Goal: Check status: Check status

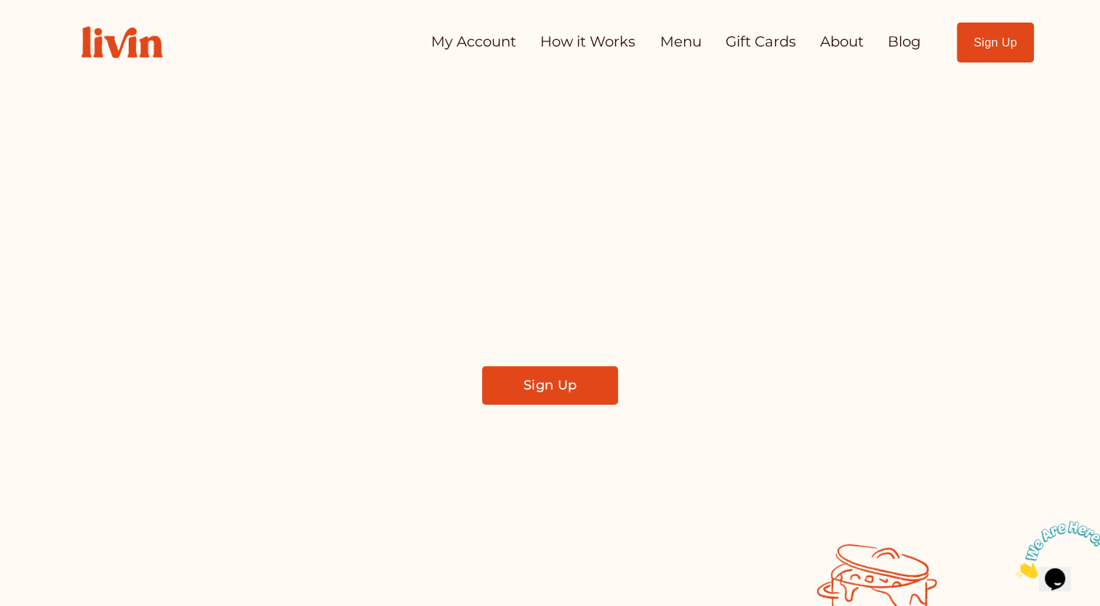
click at [484, 54] on link "My Account" at bounding box center [473, 42] width 85 height 29
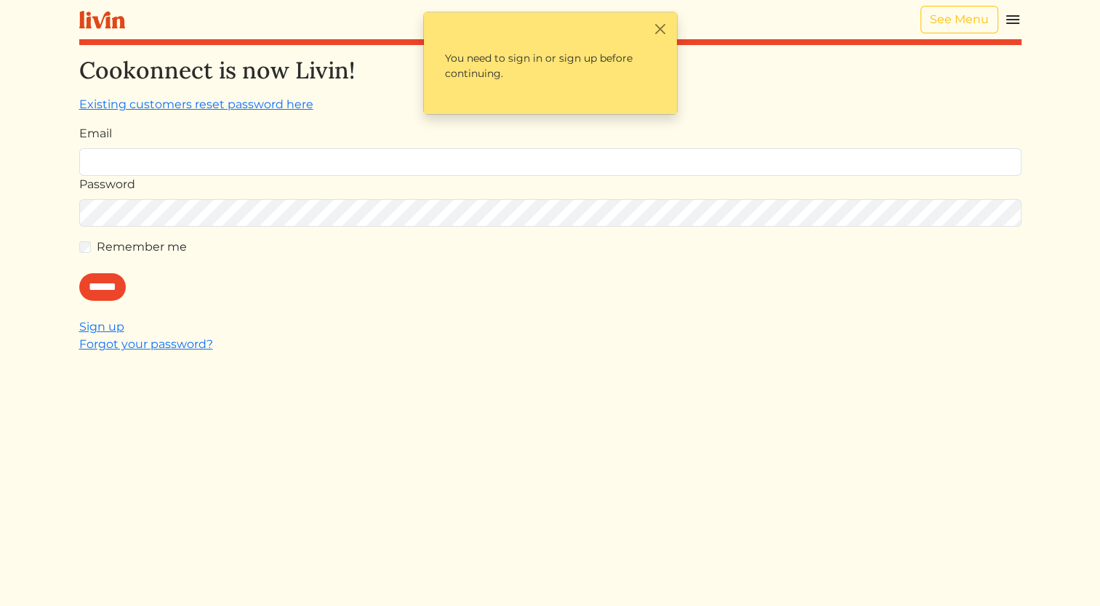
type input "**********"
click at [102, 281] on input "******" at bounding box center [102, 287] width 47 height 28
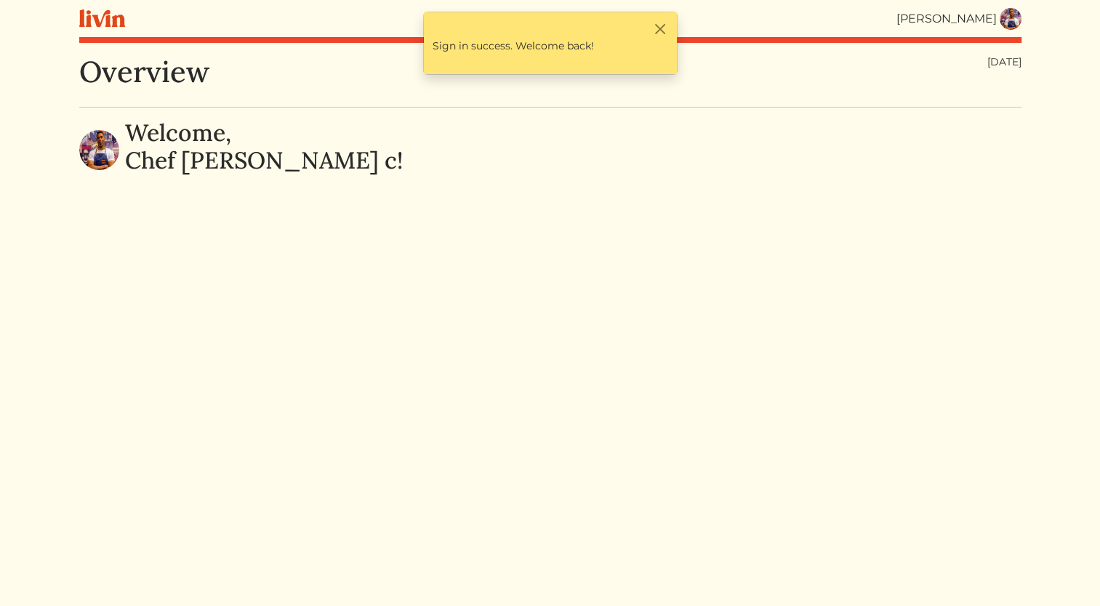
click at [1021, 15] on img at bounding box center [1011, 19] width 22 height 22
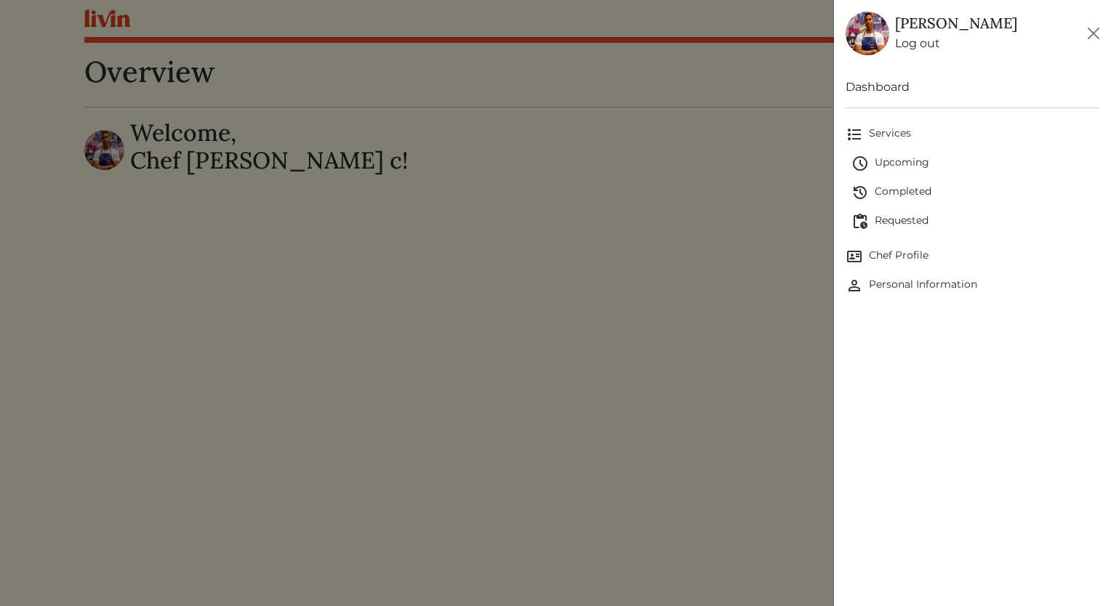
click at [902, 190] on span "Completed" at bounding box center [976, 192] width 248 height 17
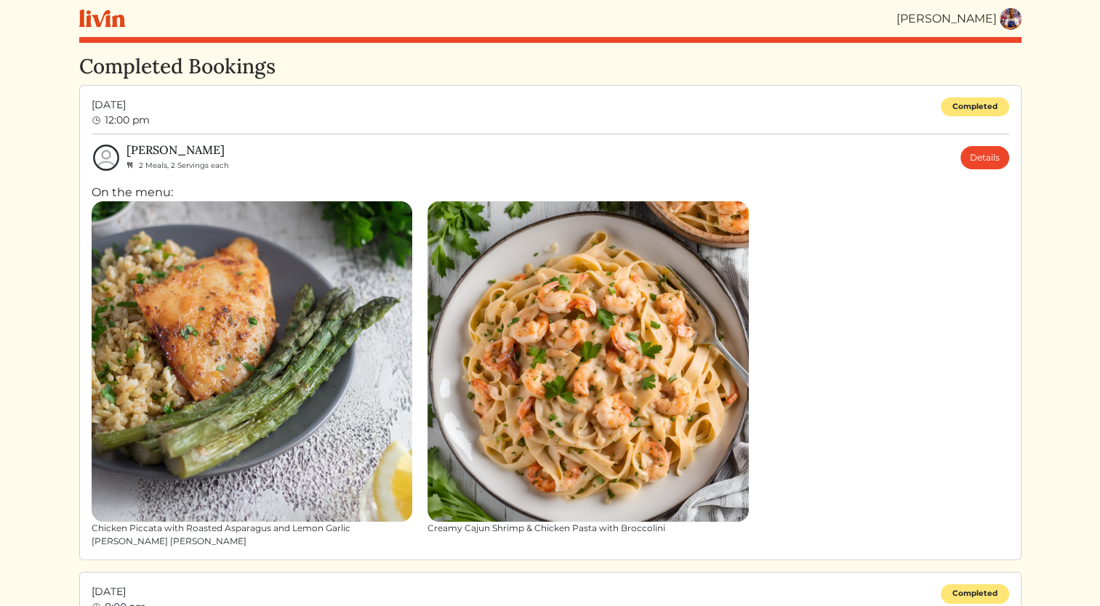
click at [984, 324] on div "Chicken Piccata with Roasted Asparagus and Lemon Garlic [PERSON_NAME] [PERSON_N…" at bounding box center [551, 374] width 918 height 347
click at [992, 167] on link "Details" at bounding box center [985, 157] width 49 height 23
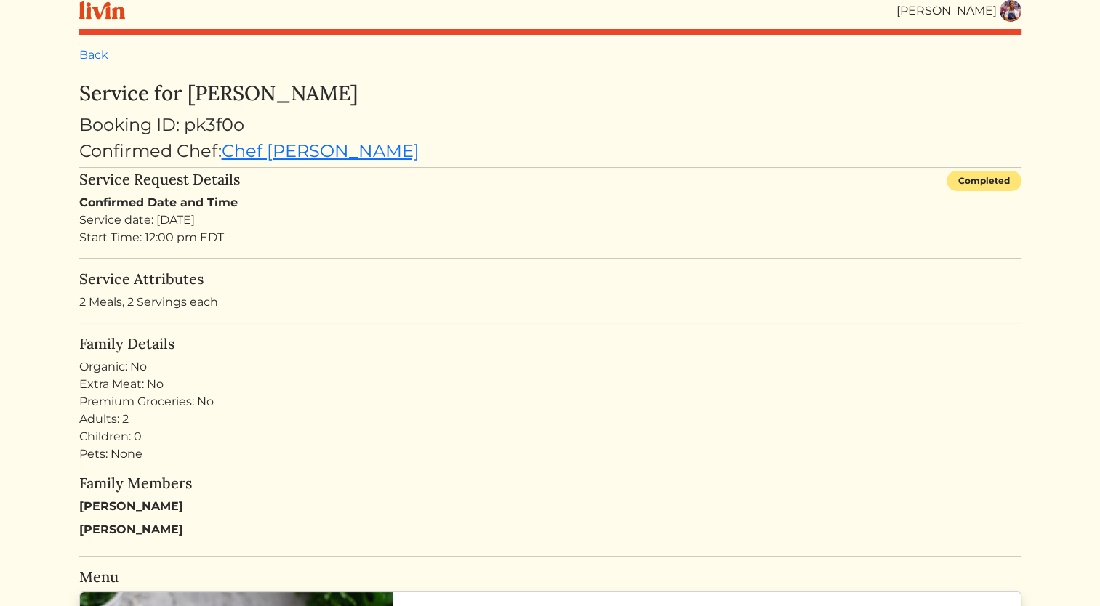
scroll to position [10, 0]
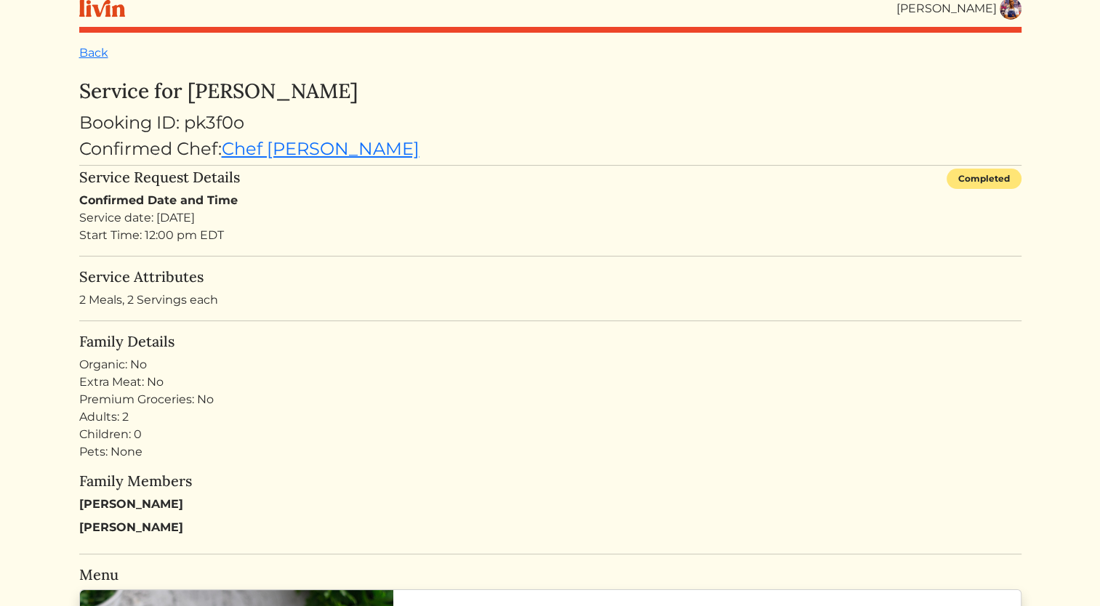
drag, startPoint x: 189, startPoint y: 88, endPoint x: 334, endPoint y: 95, distance: 145.6
click at [334, 95] on h3 "Service for [PERSON_NAME]" at bounding box center [550, 91] width 942 height 25
drag, startPoint x: 334, startPoint y: 95, endPoint x: 297, endPoint y: 83, distance: 39.8
copy h3 "[PERSON_NAME]"
click at [1002, 424] on div "Adults: 2 Children: 0 Pets: None" at bounding box center [550, 435] width 942 height 52
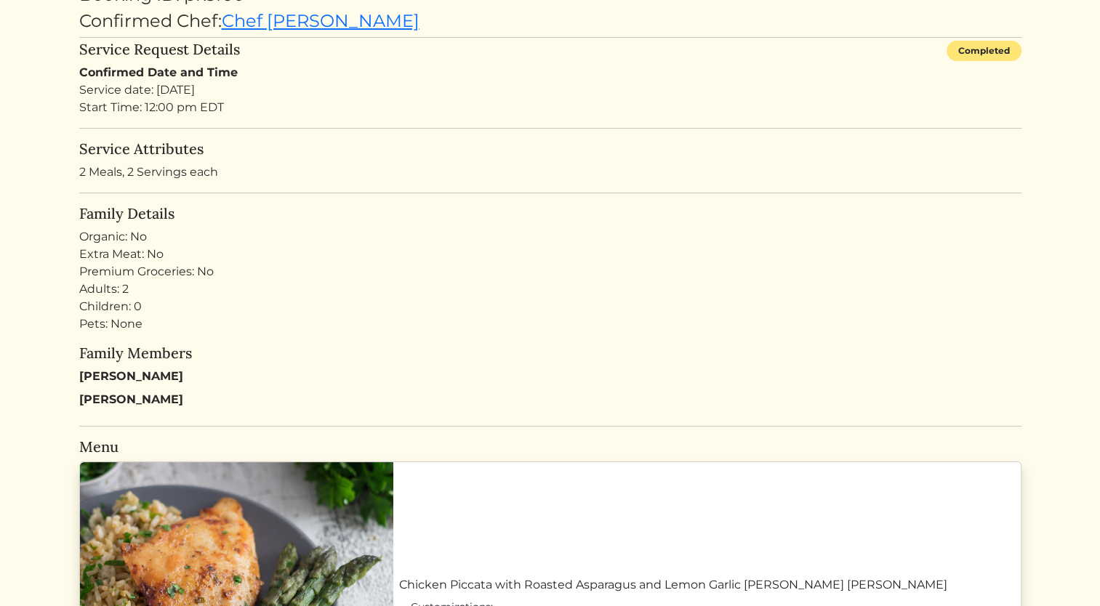
scroll to position [0, 0]
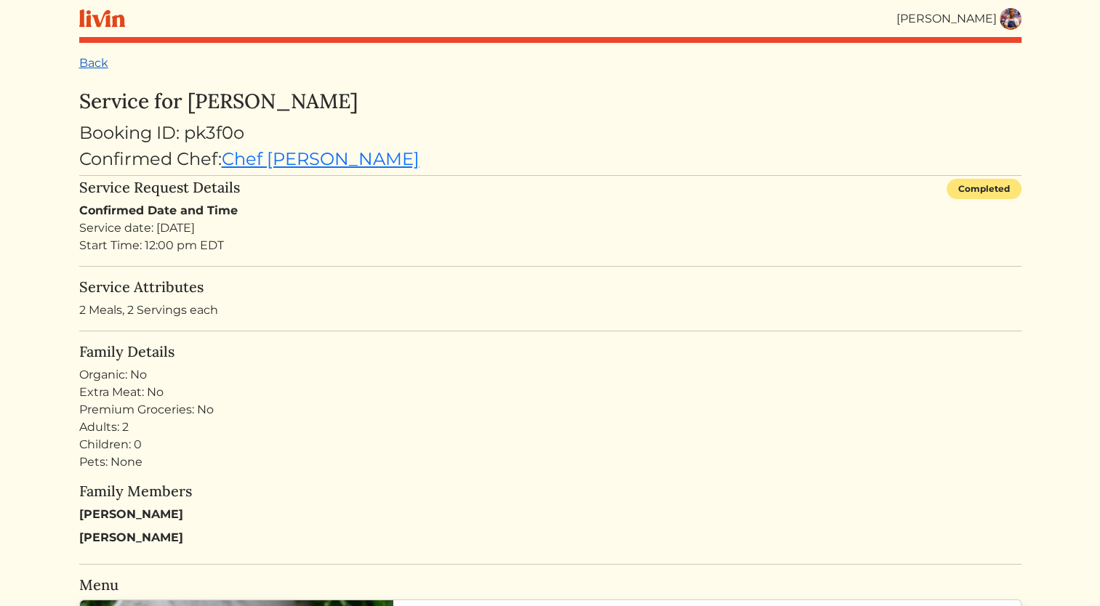
click at [102, 65] on link "Back" at bounding box center [93, 63] width 29 height 14
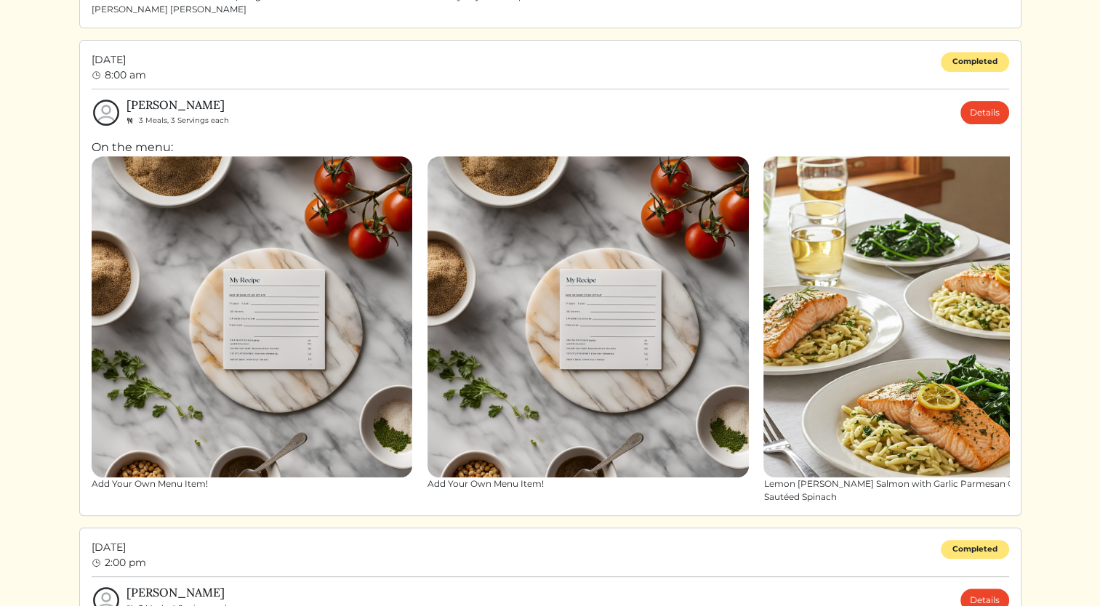
scroll to position [537, 0]
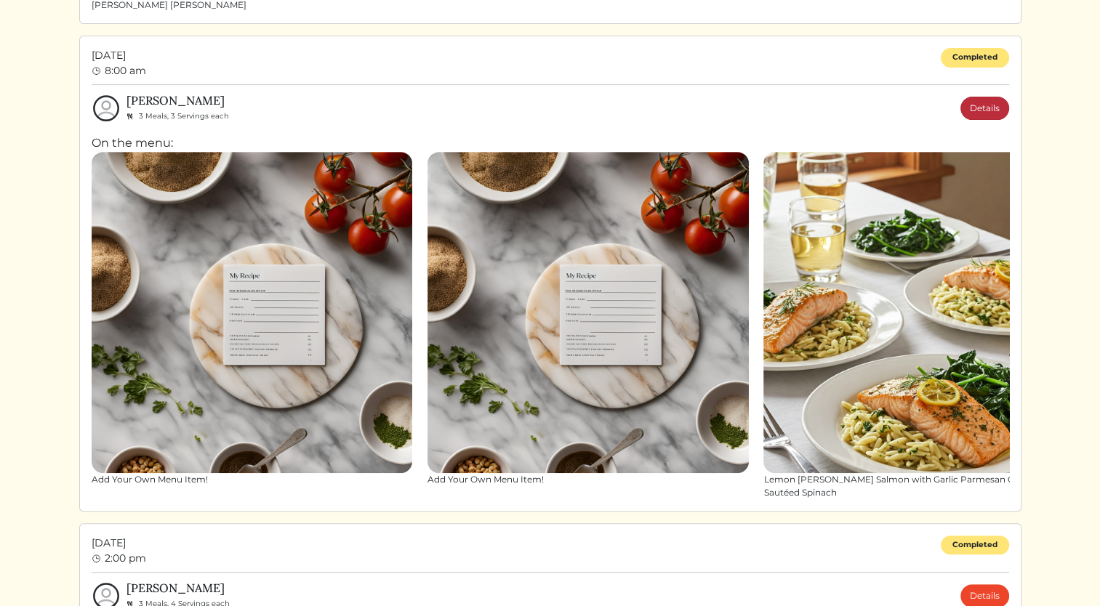
click at [971, 115] on link "Details" at bounding box center [985, 108] width 49 height 23
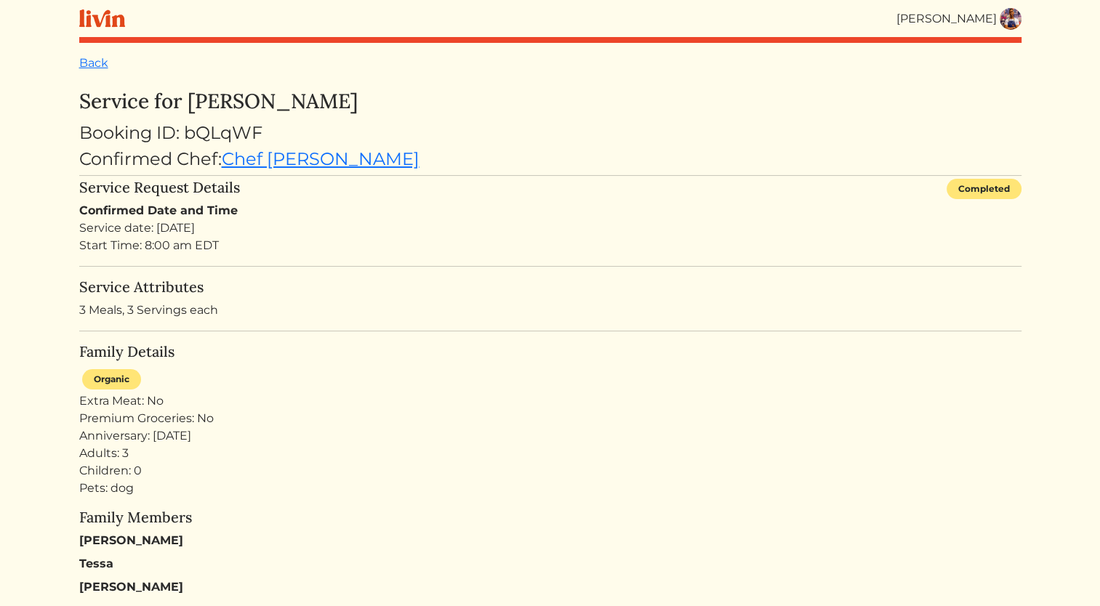
click at [1012, 19] on img at bounding box center [1011, 19] width 22 height 22
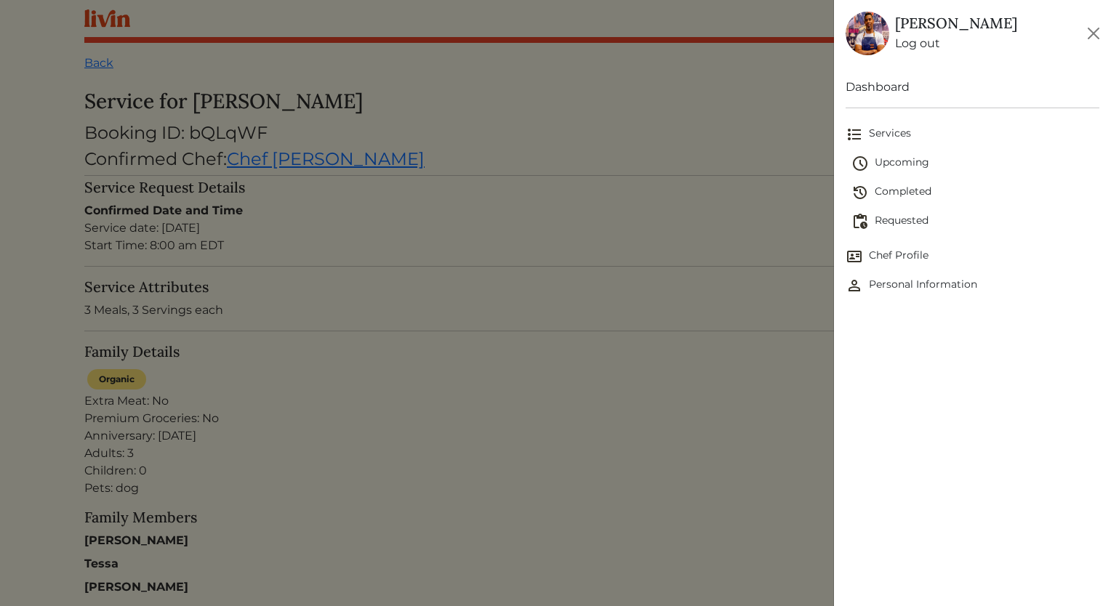
click at [919, 196] on span "Completed" at bounding box center [976, 192] width 248 height 17
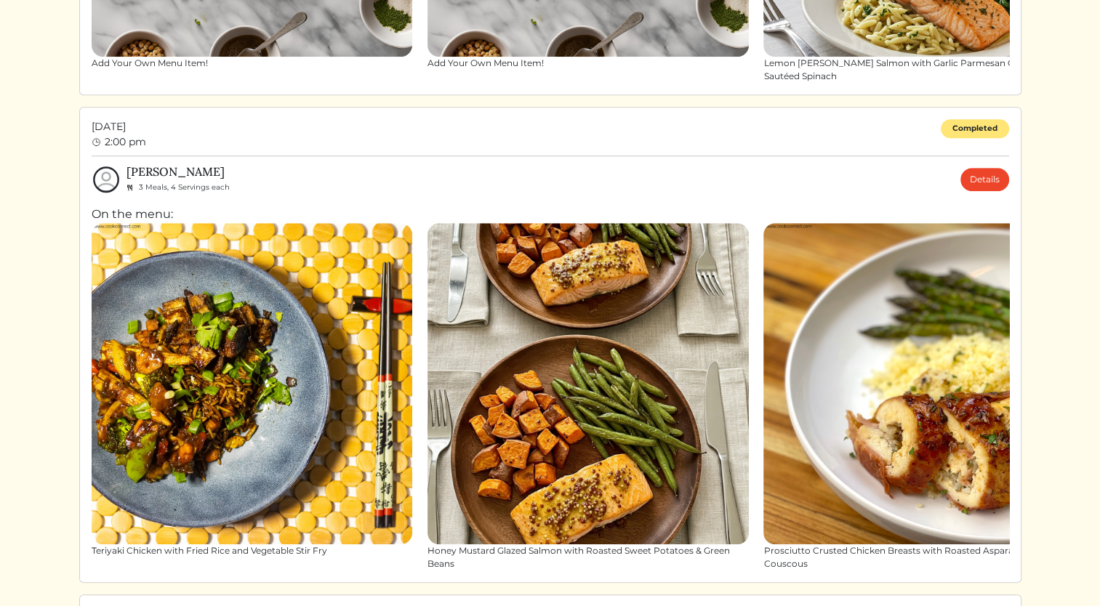
scroll to position [942, 0]
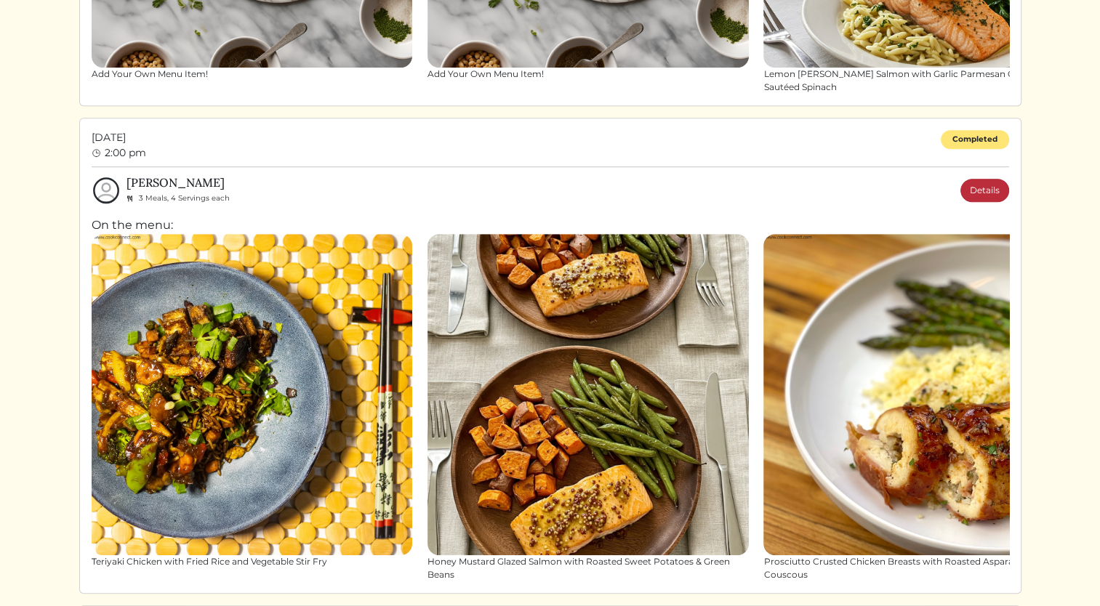
click at [983, 176] on div "Details" at bounding box center [985, 190] width 49 height 29
click at [983, 179] on link "Details" at bounding box center [985, 190] width 49 height 23
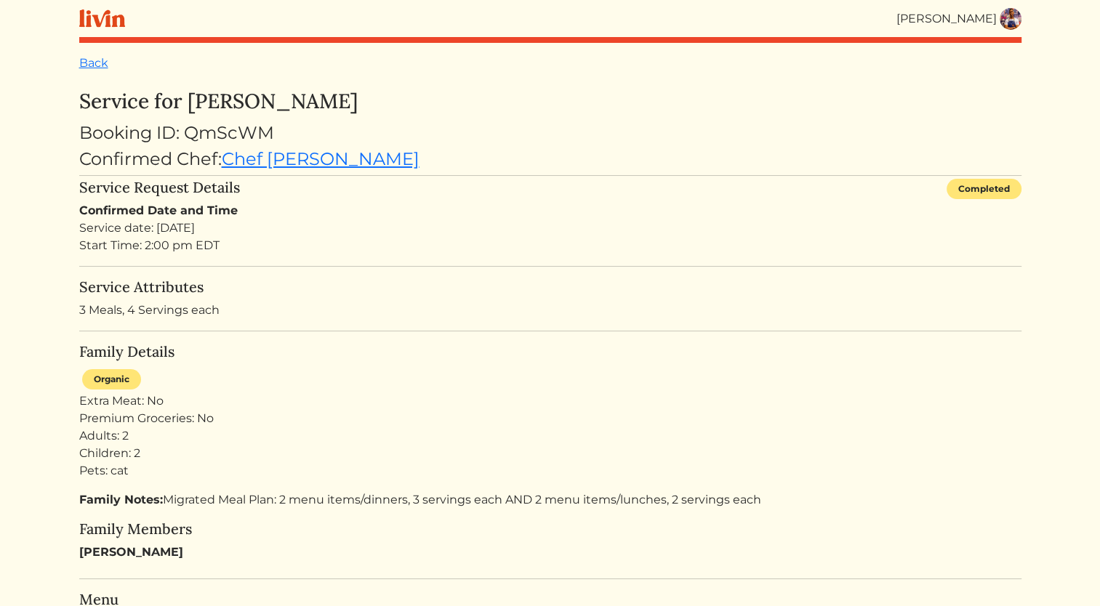
drag, startPoint x: 195, startPoint y: 95, endPoint x: 361, endPoint y: 97, distance: 166.5
click at [361, 97] on h3 "Service for [PERSON_NAME]" at bounding box center [550, 101] width 942 height 25
drag, startPoint x: 361, startPoint y: 97, endPoint x: 247, endPoint y: 71, distance: 118.0
click at [247, 71] on div "Back" at bounding box center [550, 63] width 942 height 17
drag, startPoint x: 189, startPoint y: 92, endPoint x: 384, endPoint y: 100, distance: 195.0
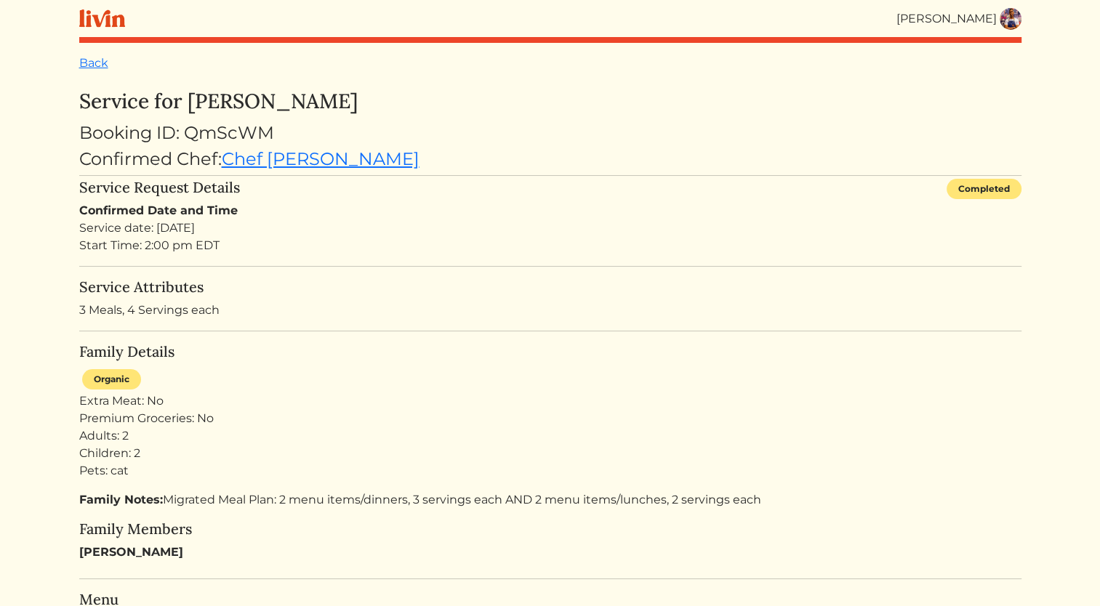
click at [384, 100] on h3 "Service for [PERSON_NAME]" at bounding box center [550, 101] width 942 height 25
drag, startPoint x: 384, startPoint y: 100, endPoint x: 377, endPoint y: 90, distance: 11.5
click at [377, 90] on h3 "Service for [PERSON_NAME]" at bounding box center [550, 101] width 942 height 25
copy h3 "[PERSON_NAME]"
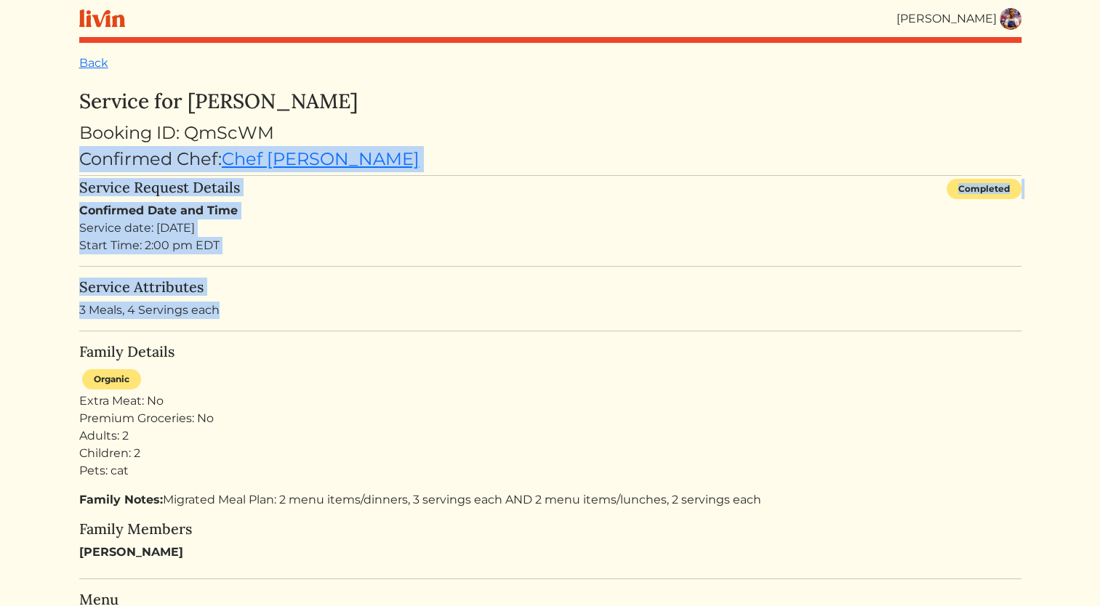
drag, startPoint x: 393, startPoint y: 117, endPoint x: 479, endPoint y: 317, distance: 217.9
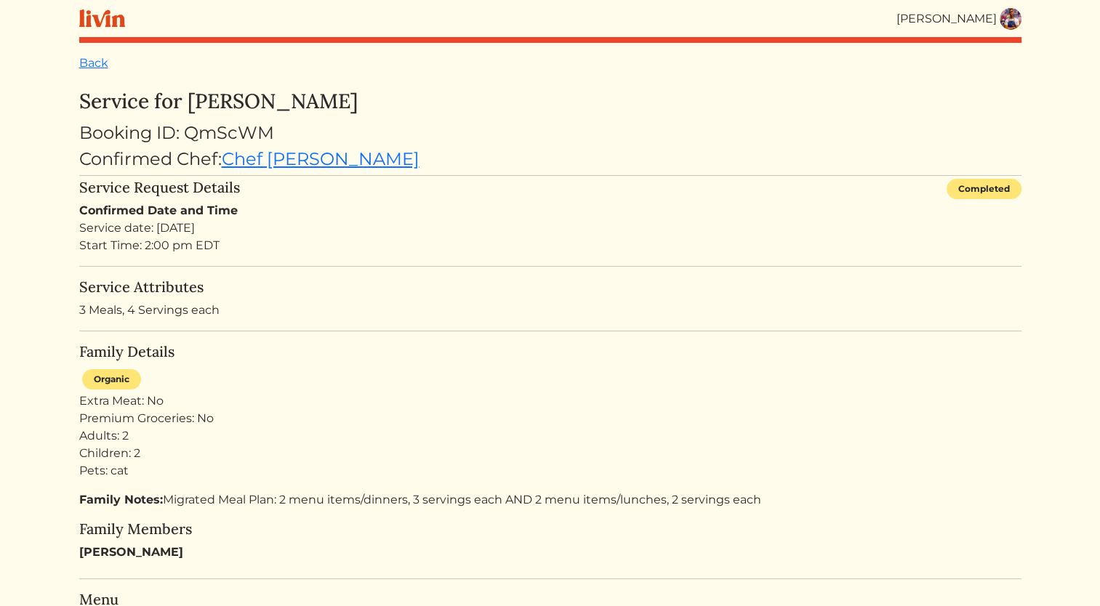
click at [960, 103] on h3 "Service for [PERSON_NAME]" at bounding box center [550, 101] width 942 height 25
click at [1017, 19] on img at bounding box center [1011, 19] width 22 height 22
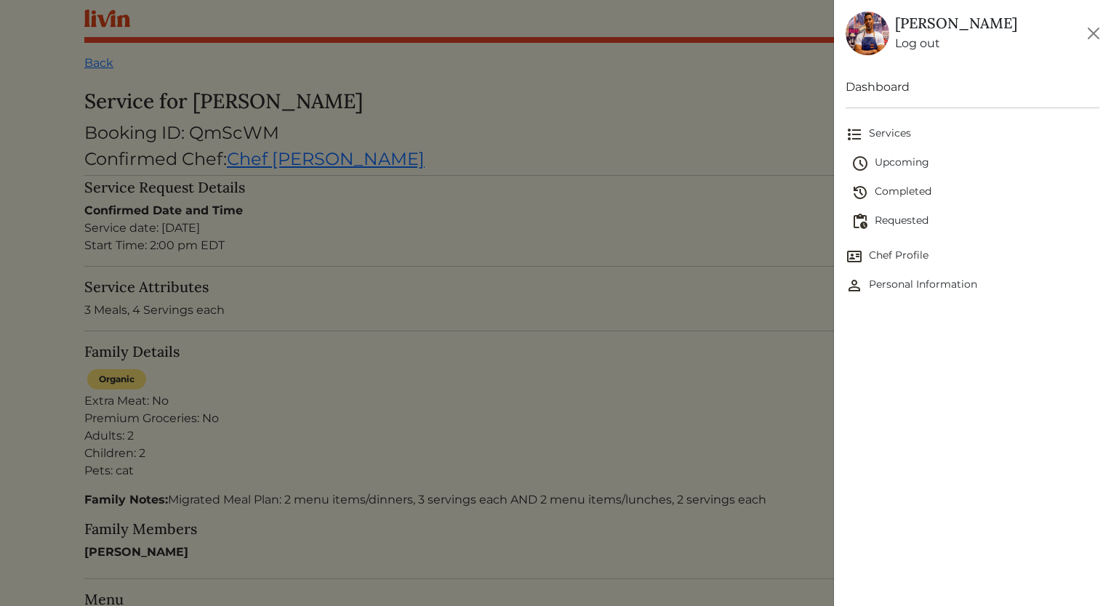
click at [905, 191] on span "Completed" at bounding box center [976, 192] width 248 height 17
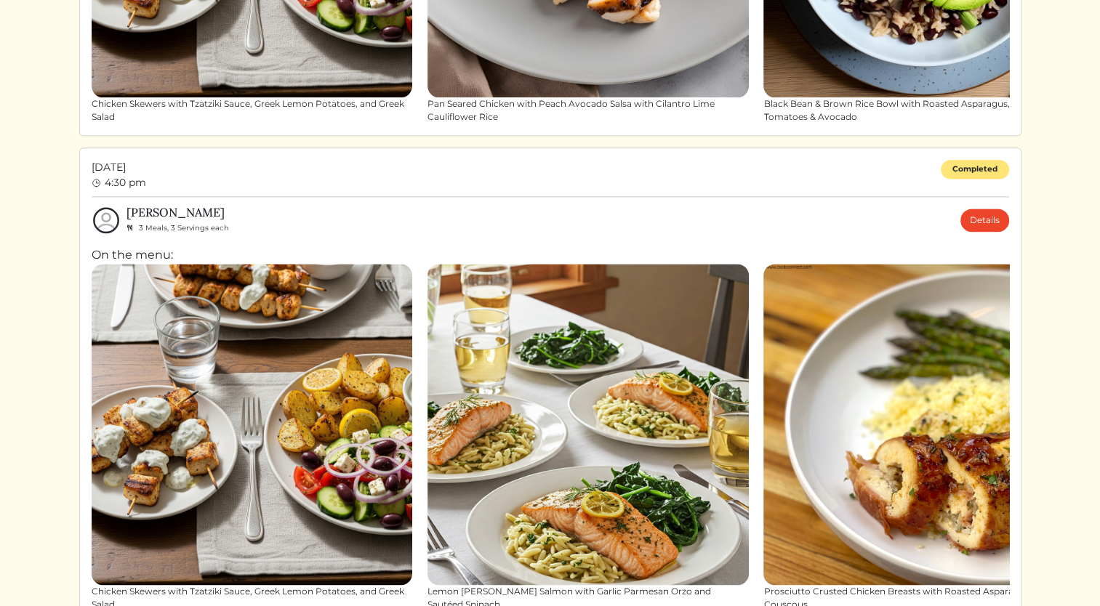
scroll to position [1899, 0]
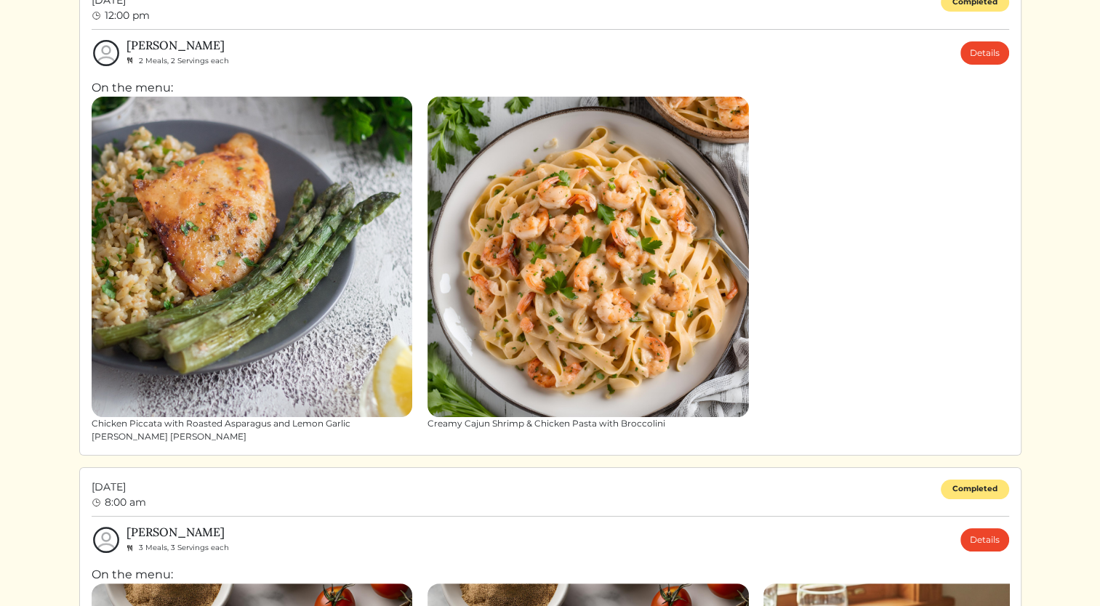
scroll to position [0, 0]
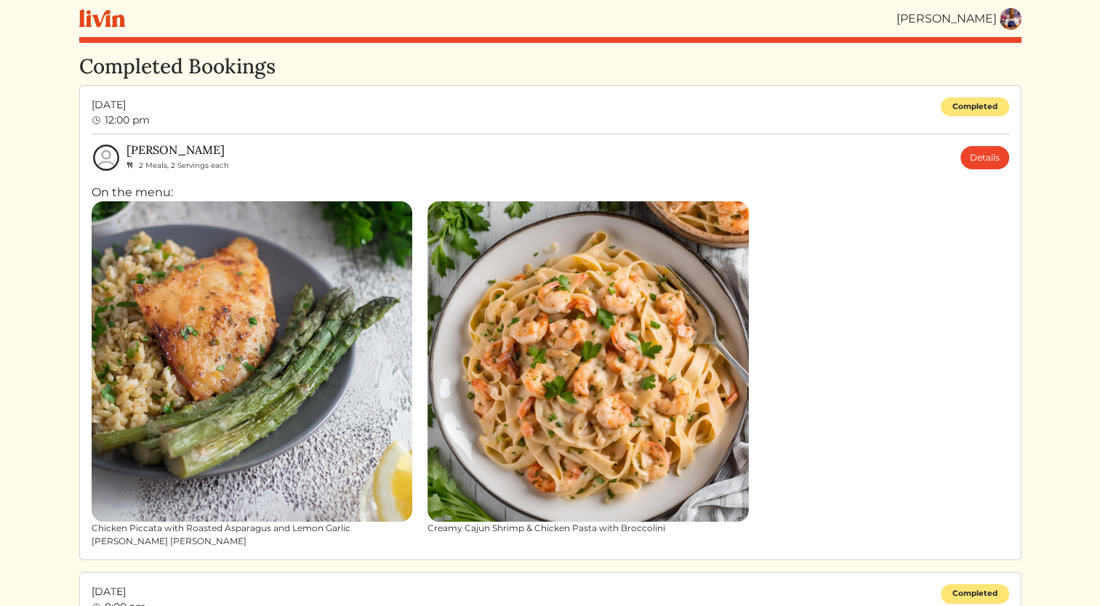
click at [1014, 20] on img at bounding box center [1011, 19] width 22 height 22
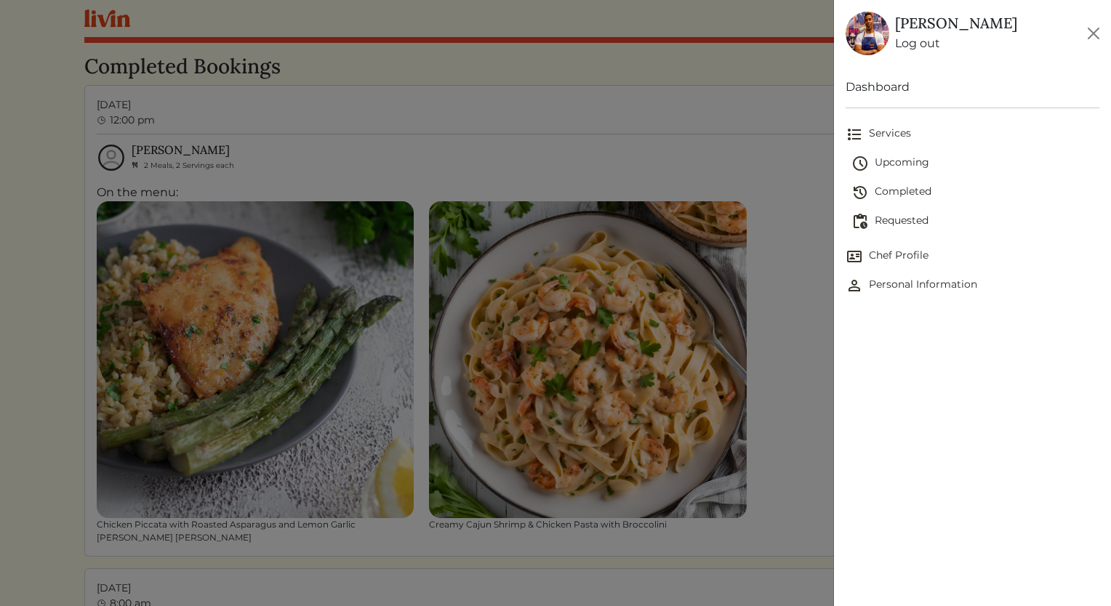
click at [921, 174] on link "Upcoming" at bounding box center [976, 163] width 248 height 29
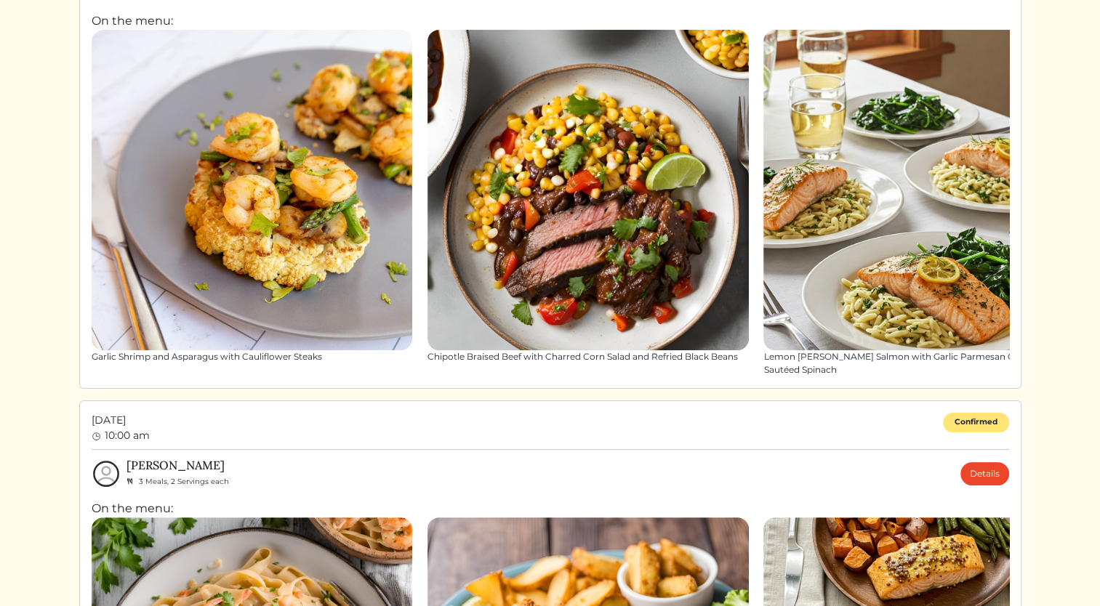
scroll to position [177, 0]
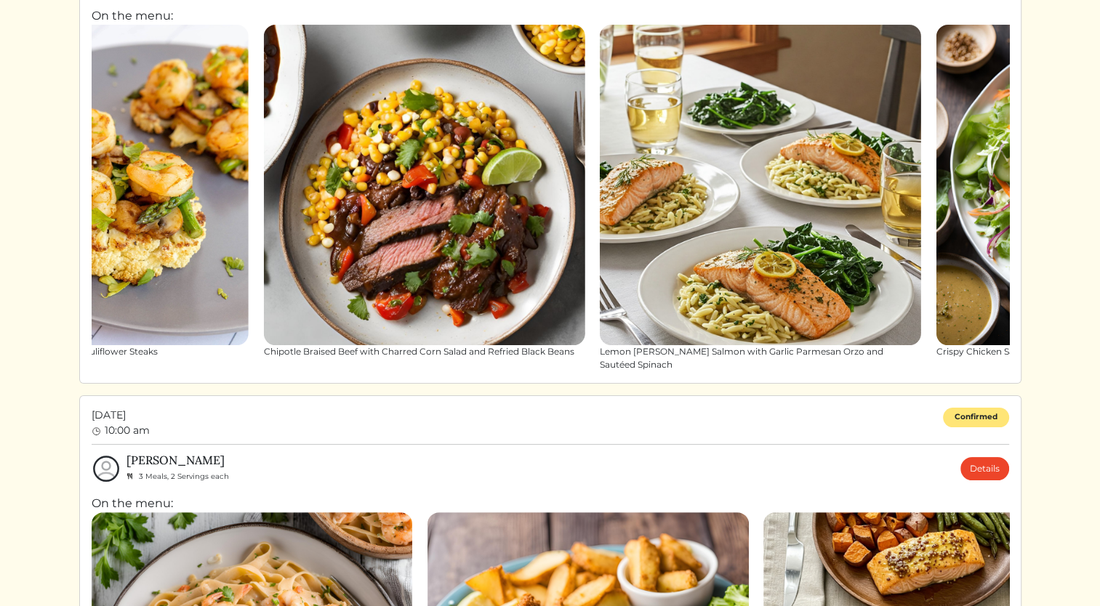
drag, startPoint x: 963, startPoint y: 131, endPoint x: 870, endPoint y: 347, distance: 235.2
click at [870, 347] on link "Lemon [PERSON_NAME] Salmon with Garlic Parmesan Orzo and Sautéed Spinach" at bounding box center [760, 199] width 321 height 348
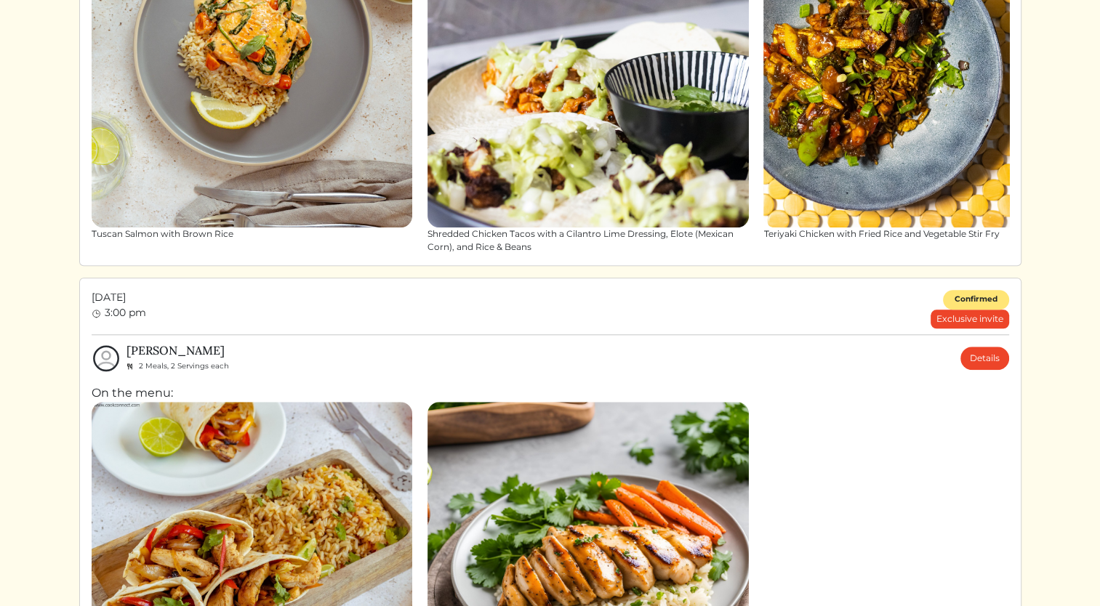
scroll to position [0, 0]
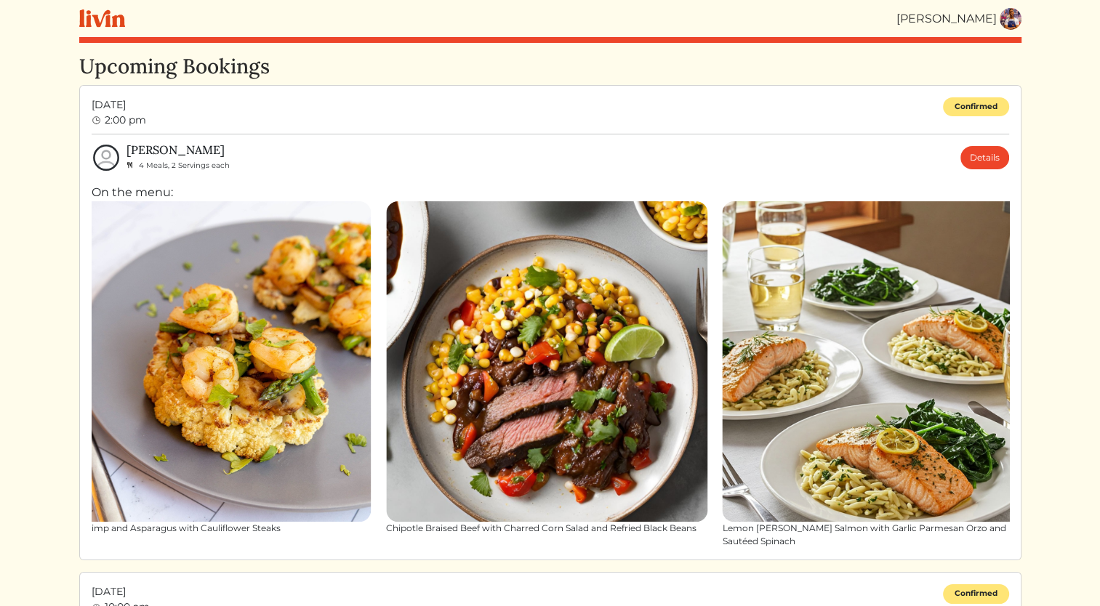
click at [1012, 12] on img at bounding box center [1011, 19] width 22 height 22
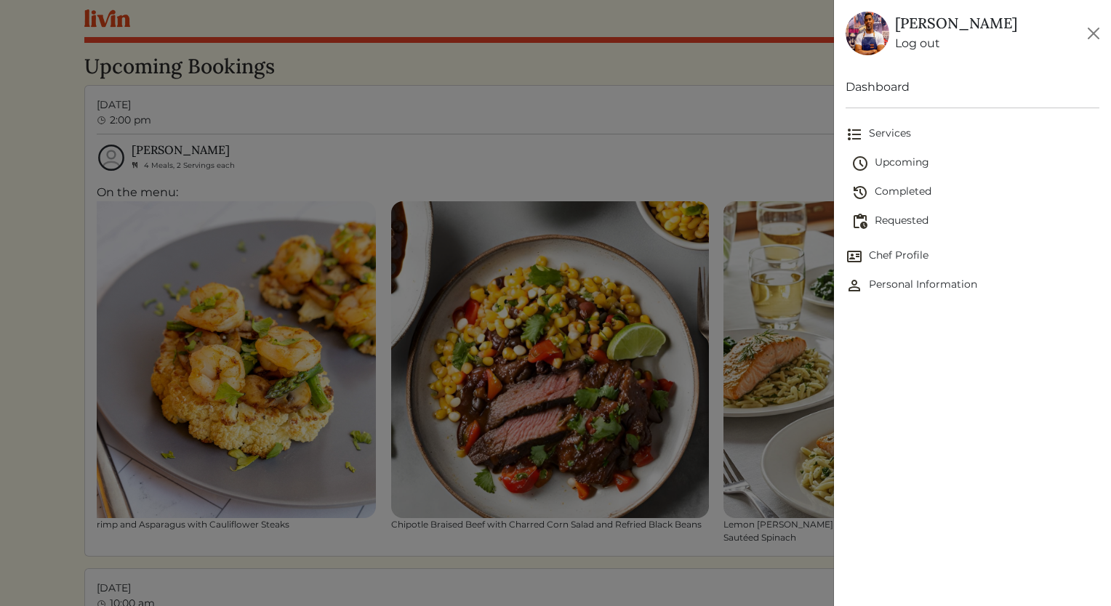
click at [925, 167] on span "Upcoming" at bounding box center [976, 163] width 248 height 17
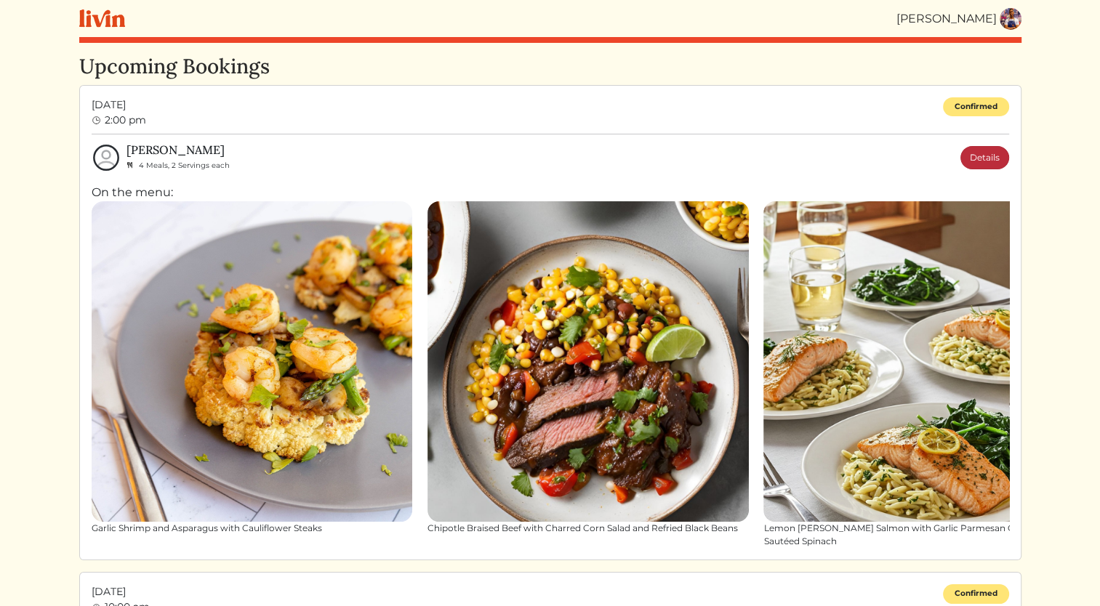
click at [1001, 161] on link "Details" at bounding box center [985, 157] width 49 height 23
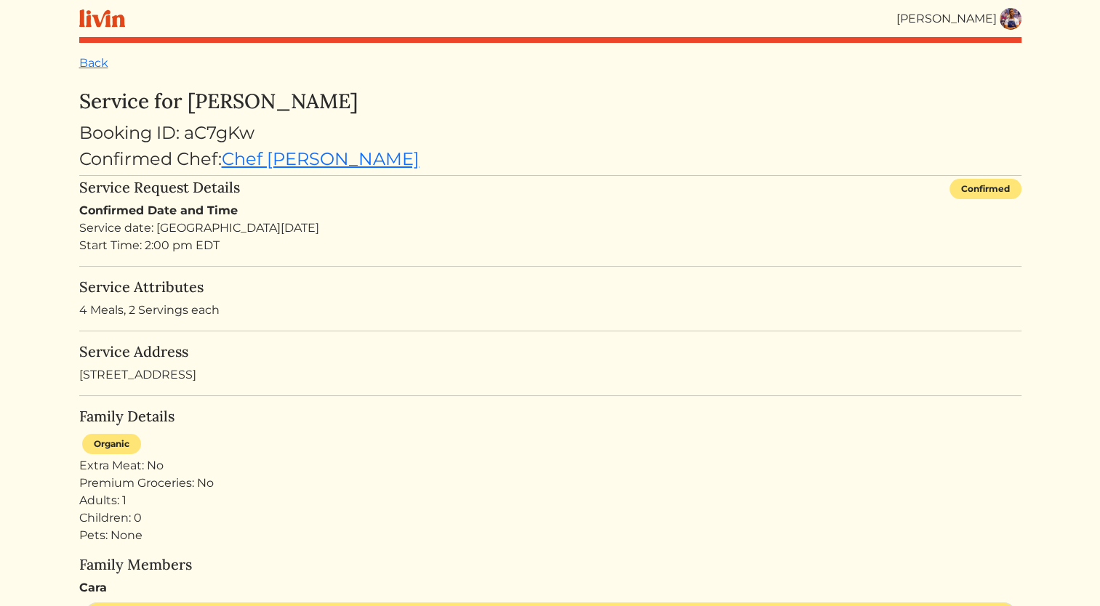
drag, startPoint x: 191, startPoint y: 97, endPoint x: 335, endPoint y: 97, distance: 144.7
click at [335, 97] on h3 "Service for [PERSON_NAME]" at bounding box center [550, 101] width 942 height 25
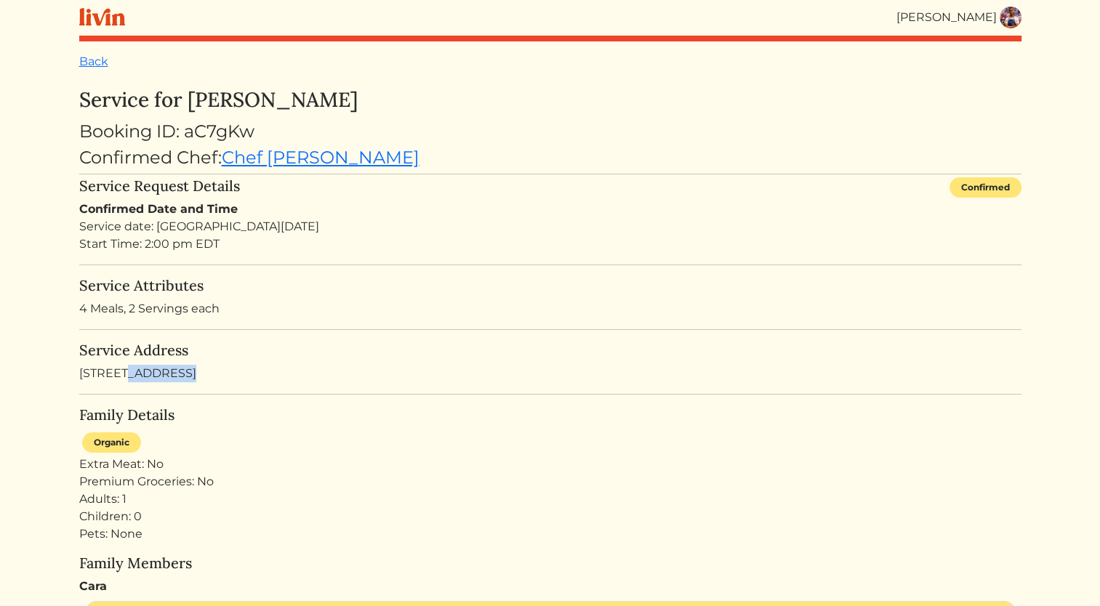
drag, startPoint x: 78, startPoint y: 371, endPoint x: 329, endPoint y: 382, distance: 251.1
drag, startPoint x: 329, startPoint y: 382, endPoint x: 337, endPoint y: 383, distance: 8.8
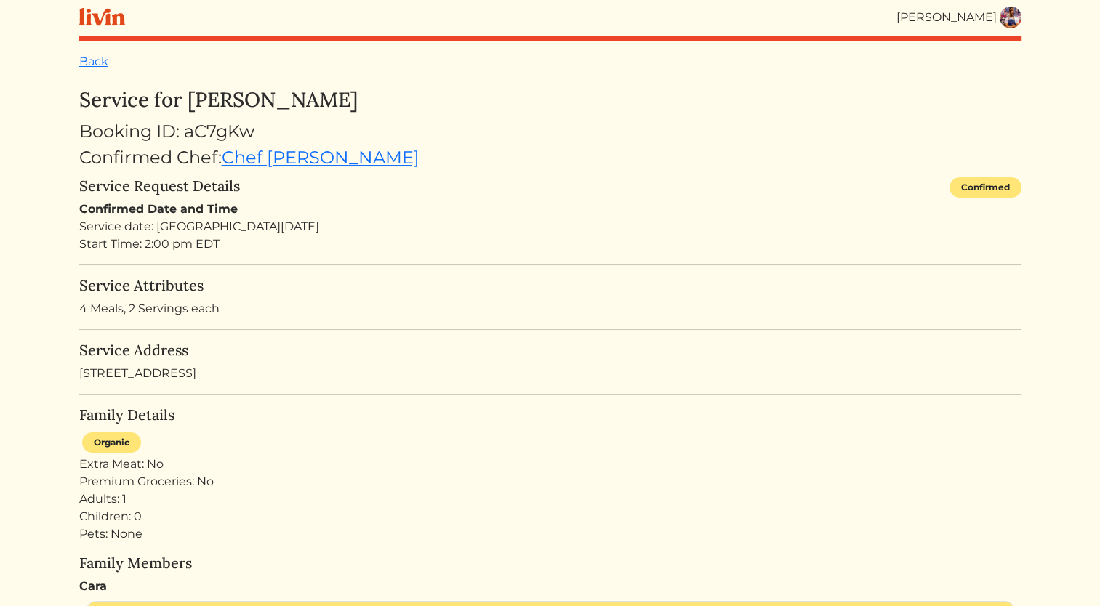
drag, startPoint x: 79, startPoint y: 368, endPoint x: 324, endPoint y: 376, distance: 245.2
click at [324, 376] on div "Service Address [STREET_ADDRESS]" at bounding box center [550, 362] width 942 height 41
click at [325, 376] on div "Service Address [STREET_ADDRESS]" at bounding box center [550, 362] width 942 height 41
drag, startPoint x: 79, startPoint y: 369, endPoint x: 326, endPoint y: 377, distance: 248.1
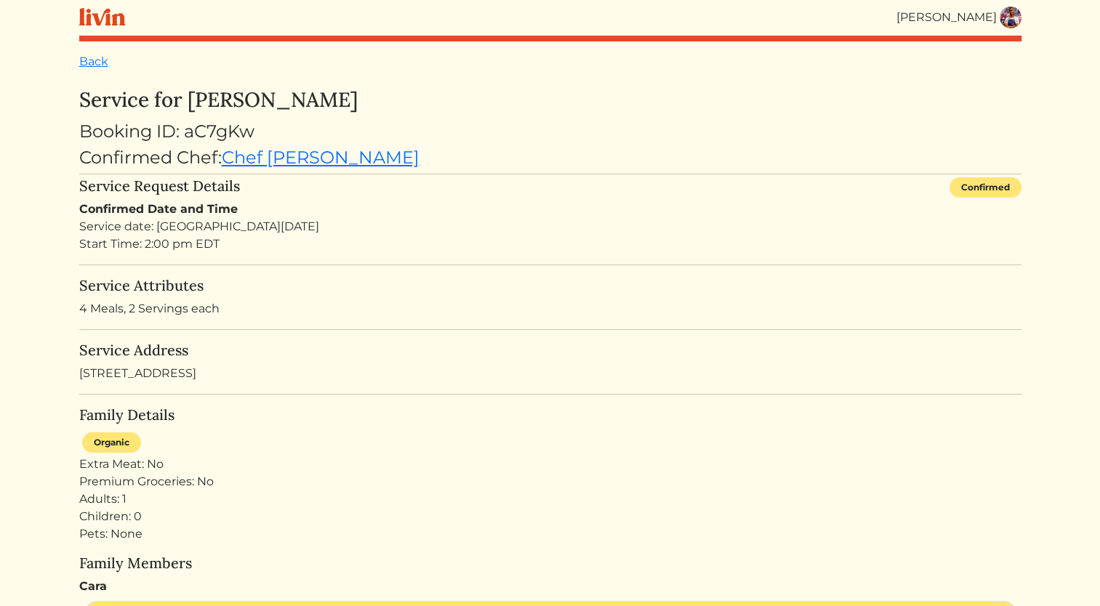
click at [326, 377] on div "Service Address [STREET_ADDRESS]" at bounding box center [550, 362] width 942 height 41
drag, startPoint x: 326, startPoint y: 377, endPoint x: 311, endPoint y: 423, distance: 49.0
click at [311, 423] on div "Family Details Organic Extra Meat: No Premium Groceries: No Adults: 1 Children:…" at bounding box center [550, 518] width 942 height 225
click at [336, 374] on div "Service Address [STREET_ADDRESS]" at bounding box center [550, 362] width 942 height 41
drag, startPoint x: 80, startPoint y: 374, endPoint x: 327, endPoint y: 377, distance: 247.2
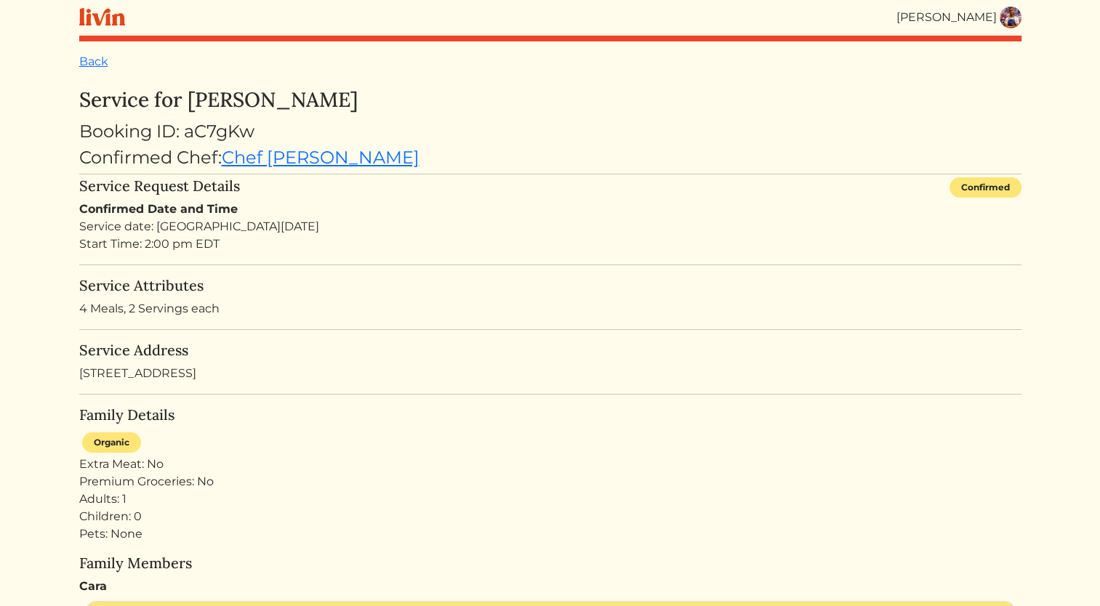
click at [327, 377] on div "Service Address [STREET_ADDRESS]" at bounding box center [550, 362] width 942 height 41
copy div "[STREET_ADDRESS]"
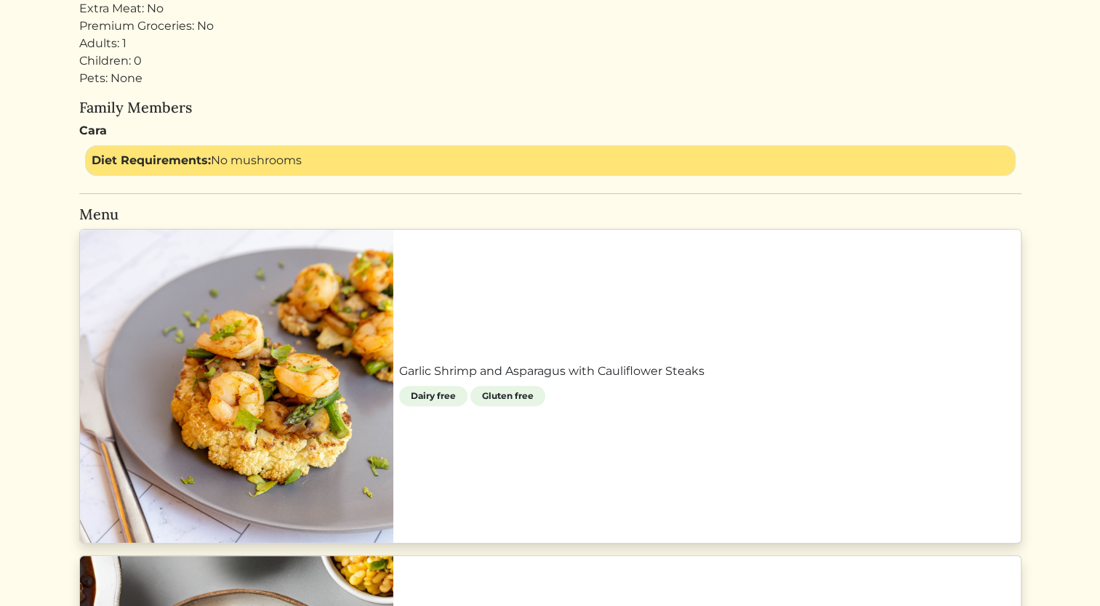
scroll to position [0, 0]
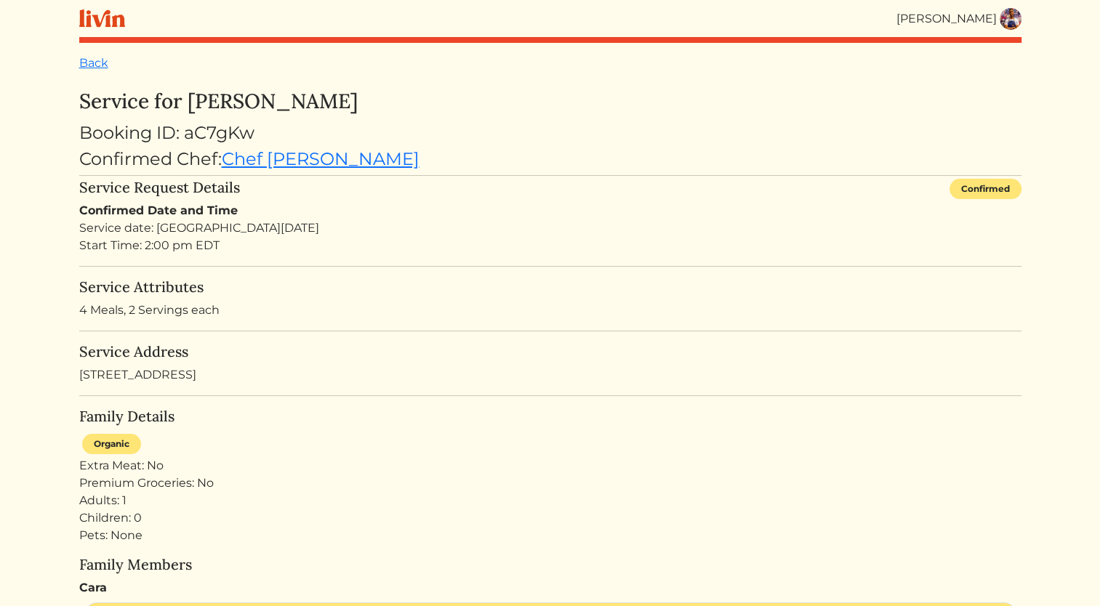
click at [1015, 26] on img at bounding box center [1011, 19] width 22 height 22
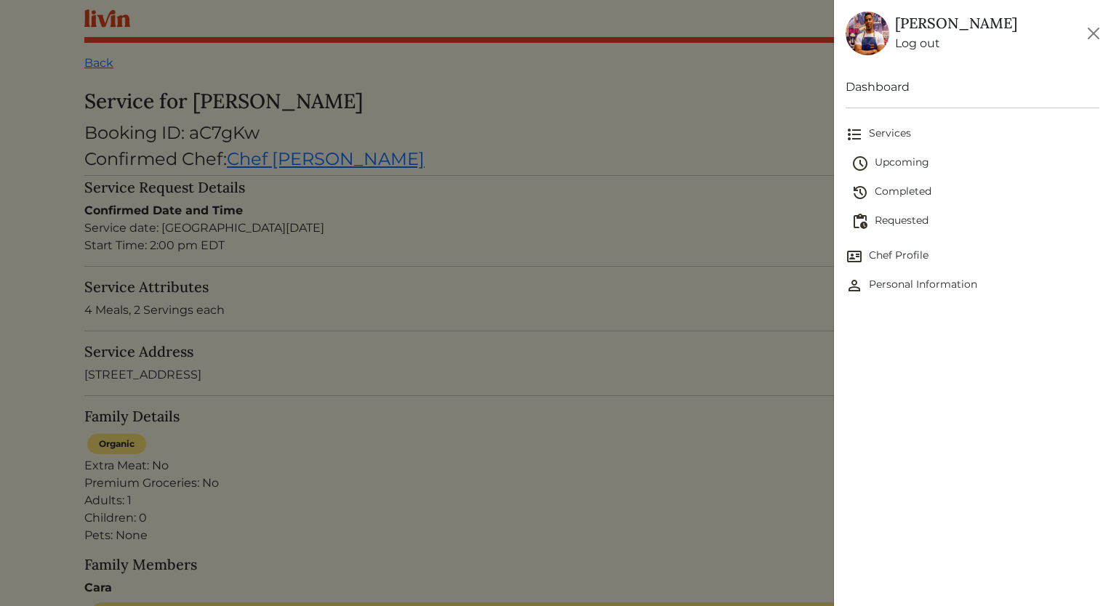
click at [922, 162] on span "Upcoming" at bounding box center [976, 163] width 248 height 17
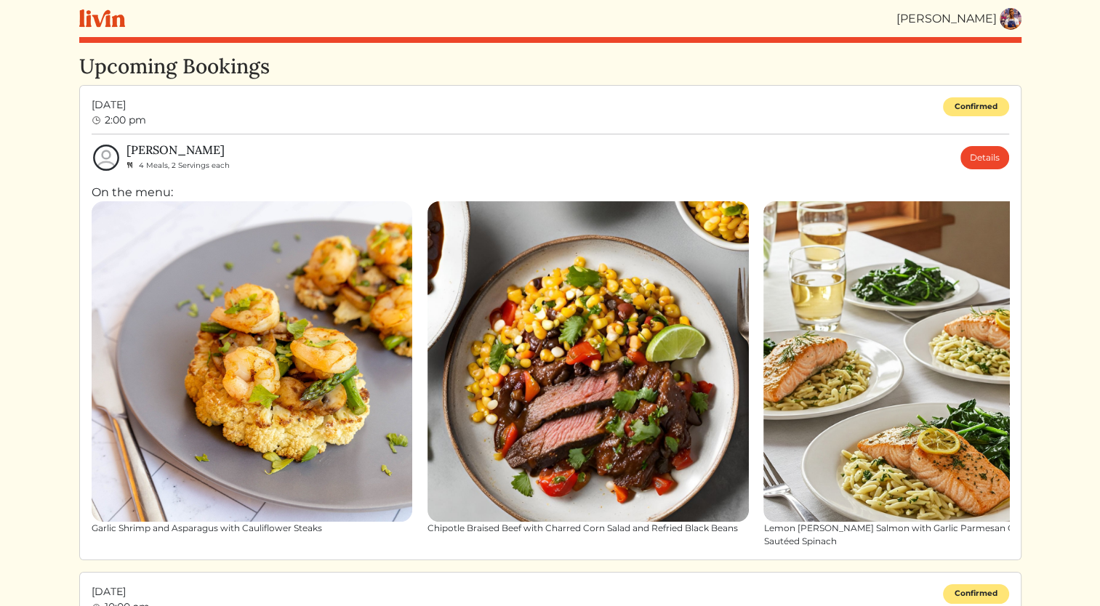
click at [1018, 18] on img at bounding box center [1011, 19] width 22 height 22
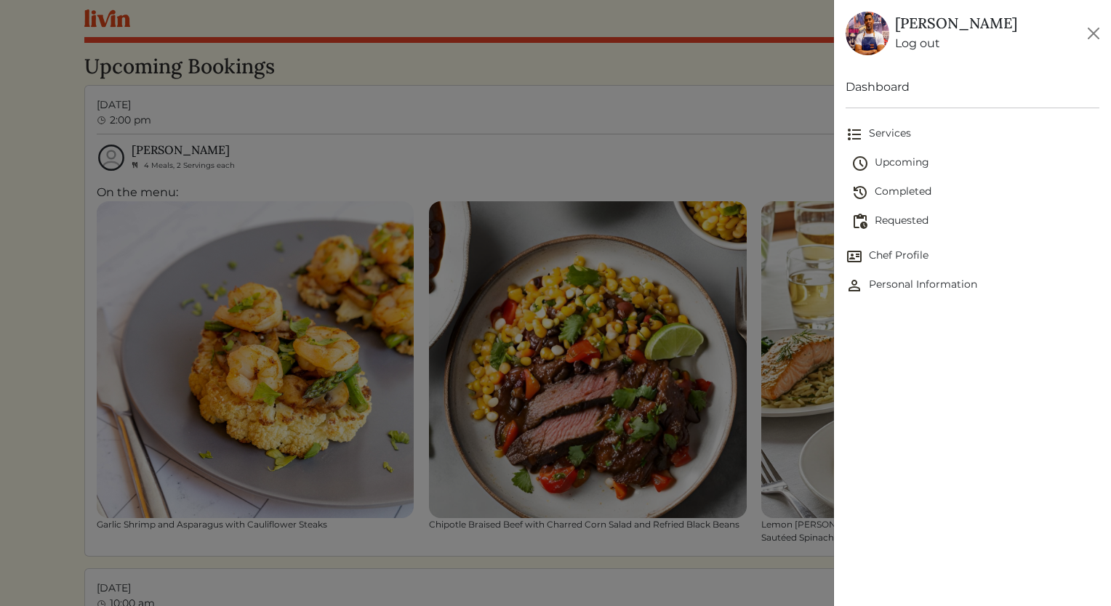
click at [931, 193] on span "Completed" at bounding box center [976, 192] width 248 height 17
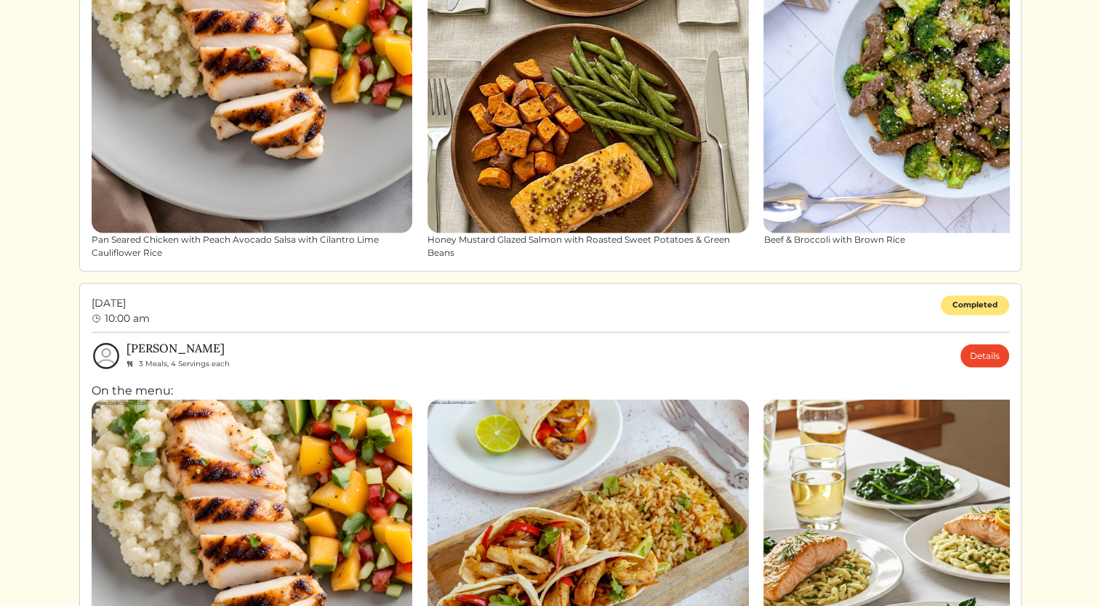
scroll to position [4456, 0]
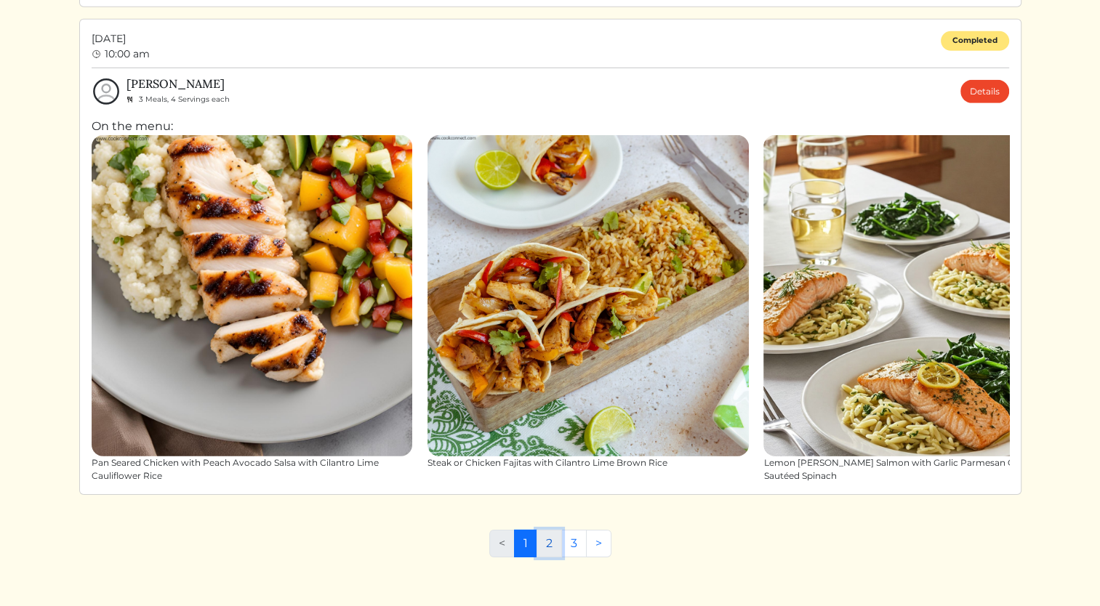
click at [545, 540] on link "2" at bounding box center [549, 544] width 25 height 28
